Goal: Find specific page/section: Find specific page/section

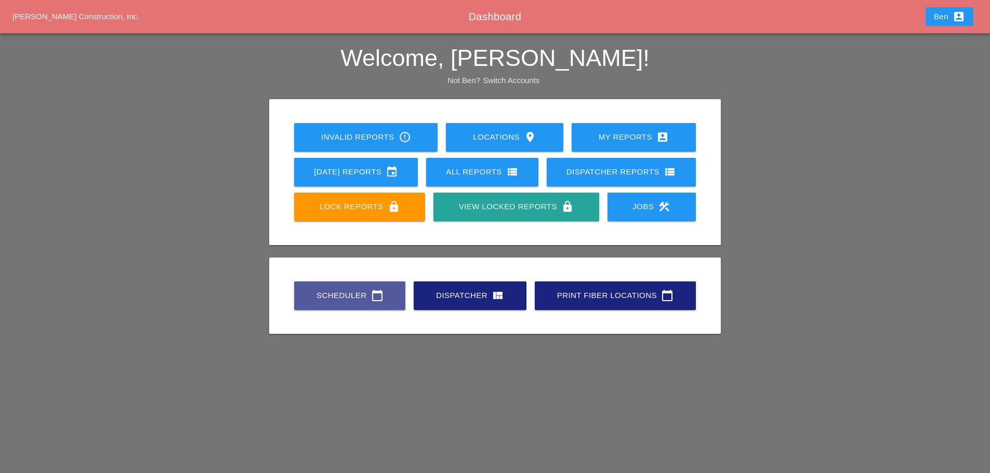
click at [359, 294] on div "Scheduler calendar_today" at bounding box center [350, 295] width 78 height 12
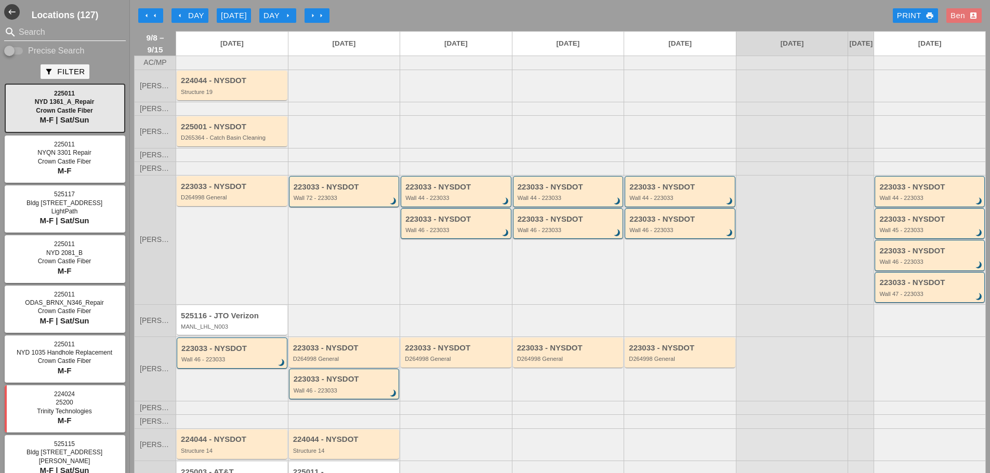
click at [46, 31] on input "Search" at bounding box center [65, 32] width 93 height 17
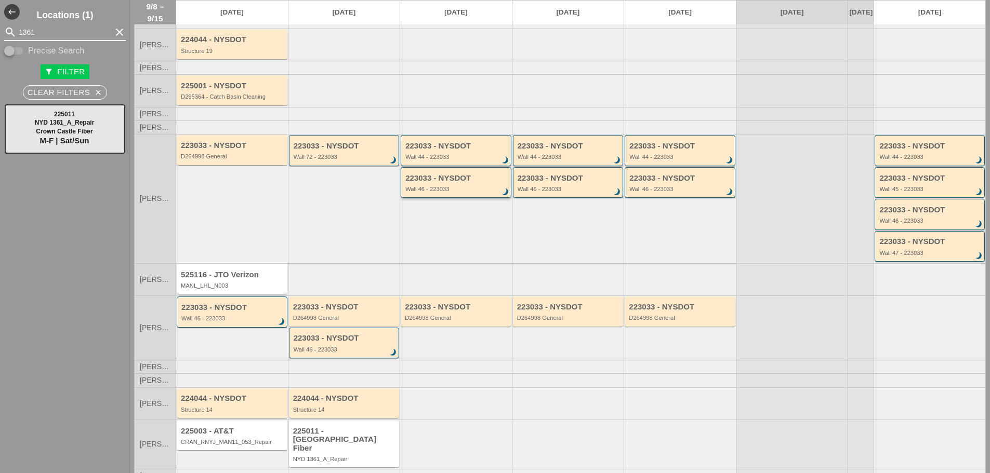
scroll to position [63, 0]
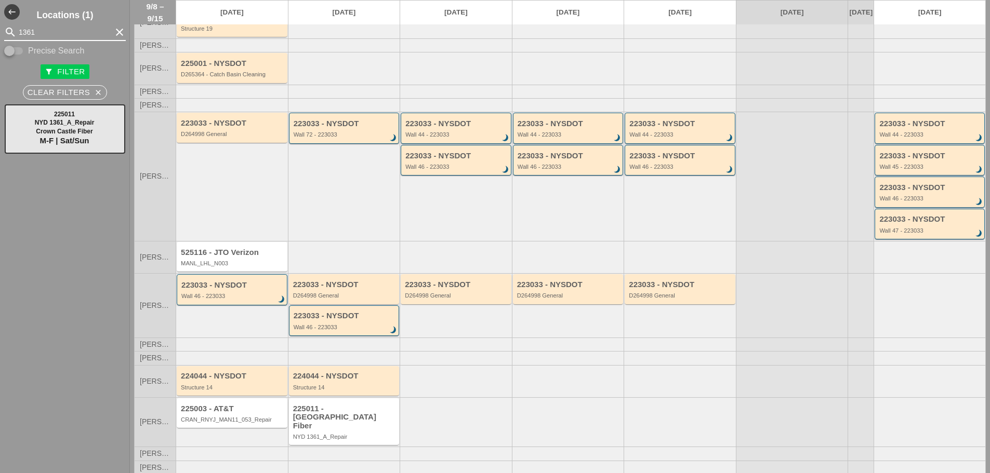
type input "1361"
click at [364, 431] on div "225011 - [GEOGRAPHIC_DATA] Fiber NYD 1361_A_Repair" at bounding box center [345, 423] width 104 height 36
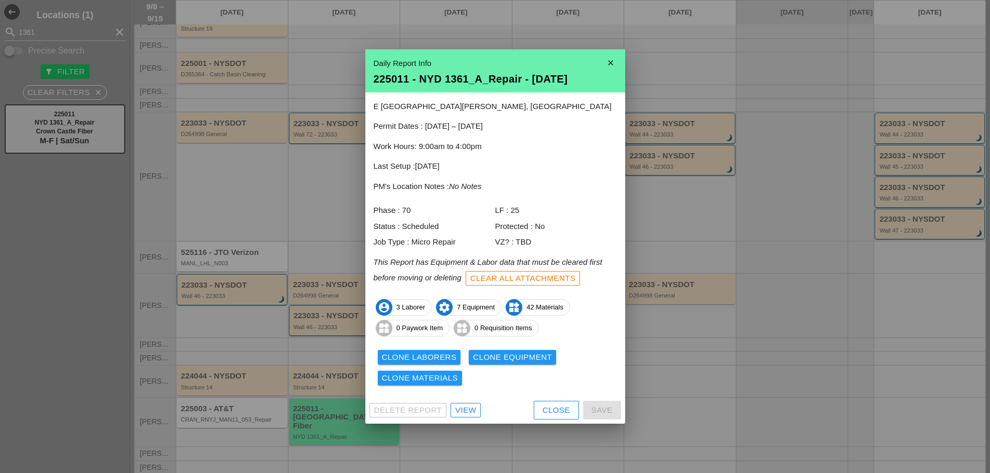
click at [472, 406] on div "View" at bounding box center [465, 411] width 21 height 12
